Goal: Task Accomplishment & Management: Manage account settings

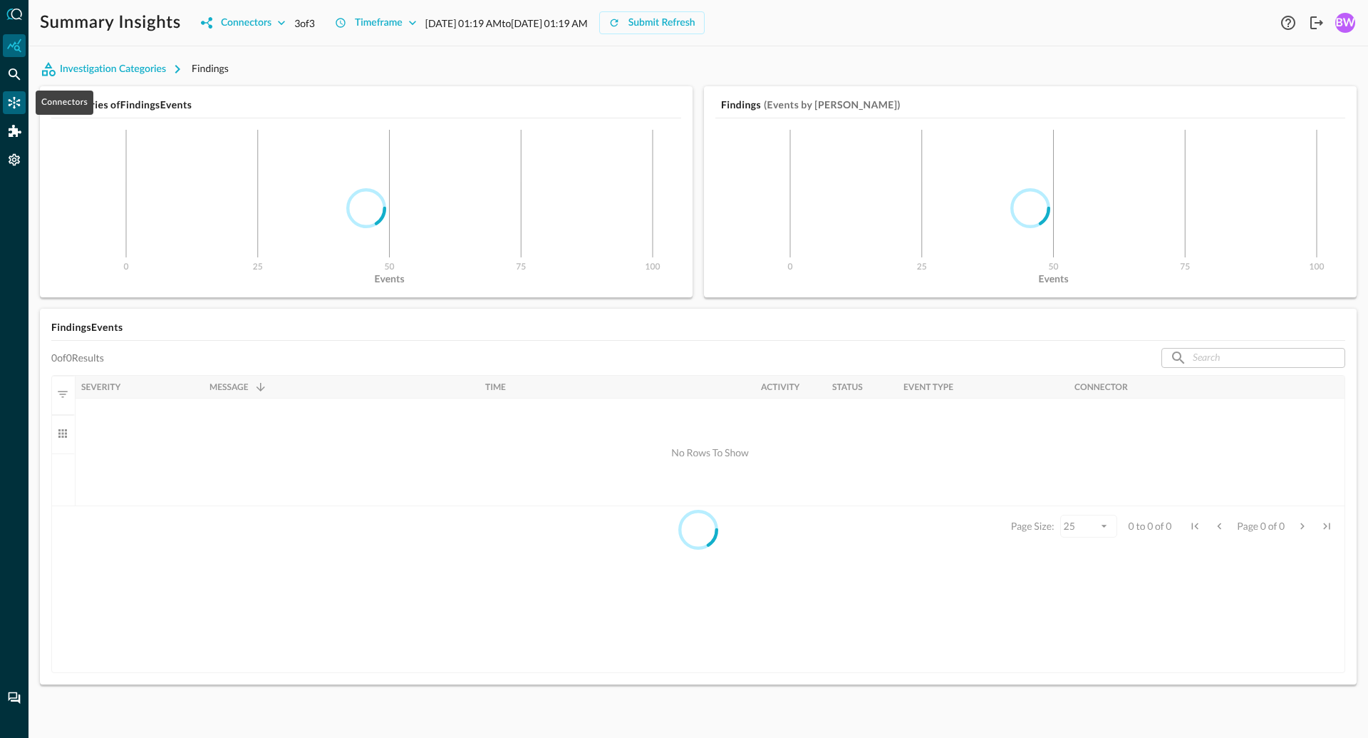
click at [14, 105] on icon "Connectors" at bounding box center [15, 103] width 12 height 12
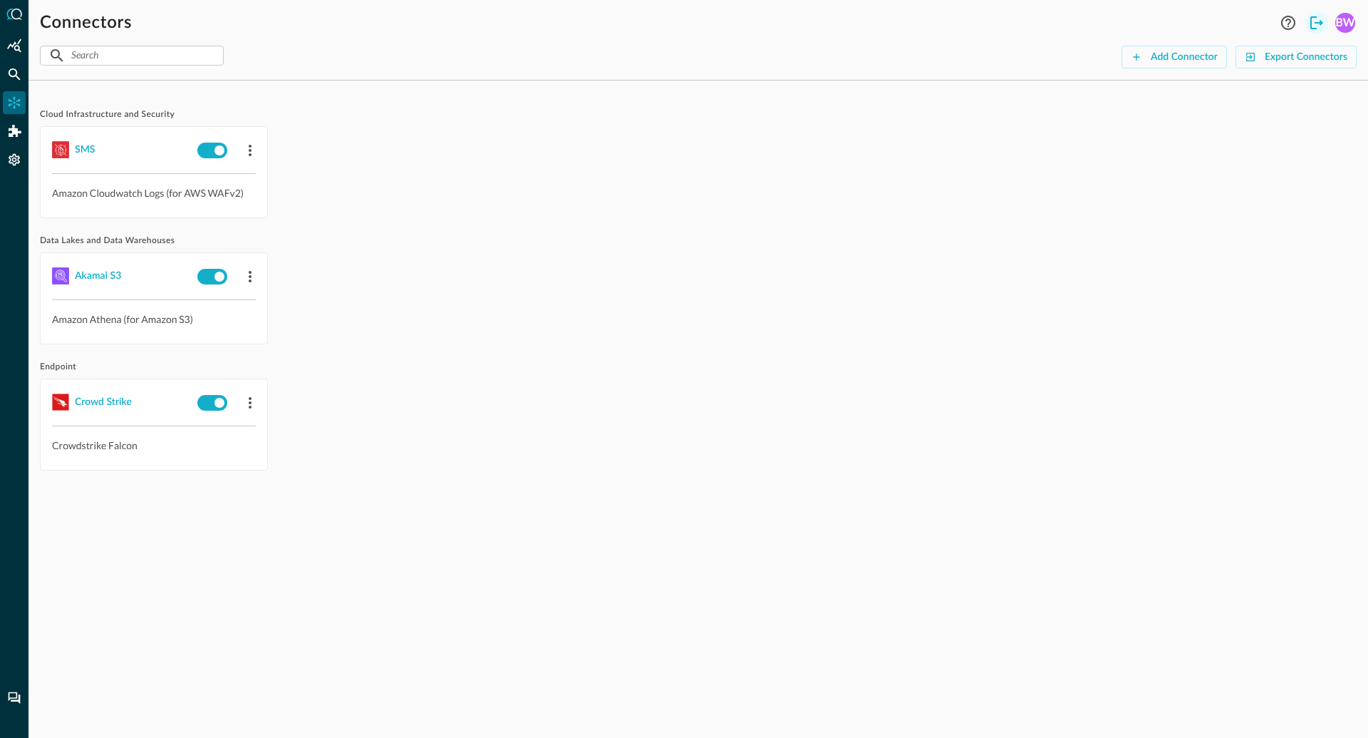
click at [1319, 19] on icon "Logout" at bounding box center [1317, 22] width 17 height 17
